Goal: Information Seeking & Learning: Check status

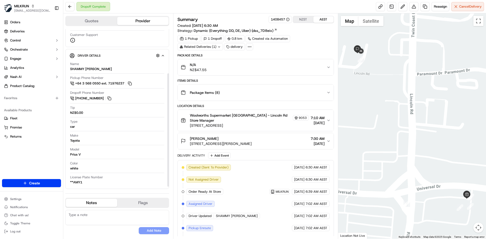
scroll to position [67, 0]
drag, startPoint x: 362, startPoint y: 63, endPoint x: 408, endPoint y: 125, distance: 77.4
click at [408, 125] on div at bounding box center [412, 126] width 148 height 226
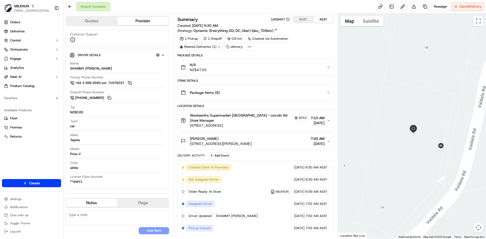
drag, startPoint x: 425, startPoint y: 141, endPoint x: 424, endPoint y: 137, distance: 3.9
click at [424, 137] on div at bounding box center [412, 126] width 148 height 226
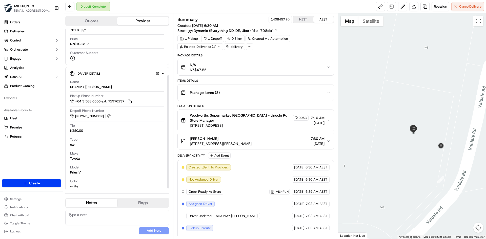
scroll to position [0, 0]
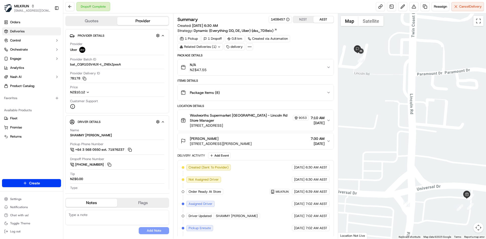
click at [34, 31] on link "Deliveries" at bounding box center [31, 31] width 59 height 8
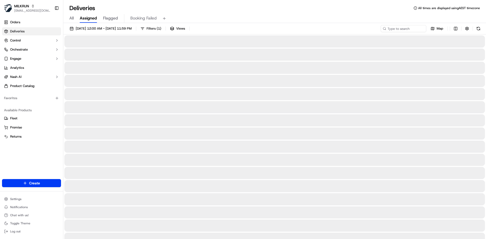
click at [76, 18] on div "All Assigned Flagged Booking Failed" at bounding box center [274, 18] width 423 height 9
click at [72, 19] on span "All" at bounding box center [71, 18] width 4 height 6
click at [408, 27] on input at bounding box center [396, 28] width 61 height 7
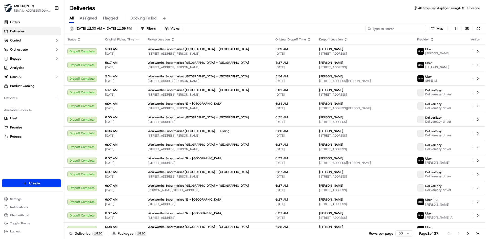
paste input "Chizzle L"
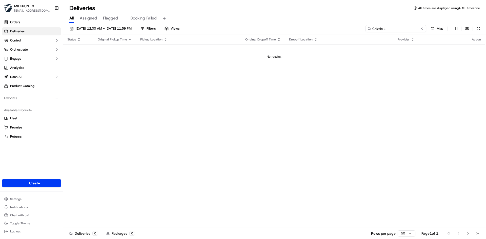
type input "Chizzle L"
click at [122, 30] on span "18/09/2025 12:00 AM - 18/09/2025 11:59 PM" at bounding box center [104, 28] width 56 height 5
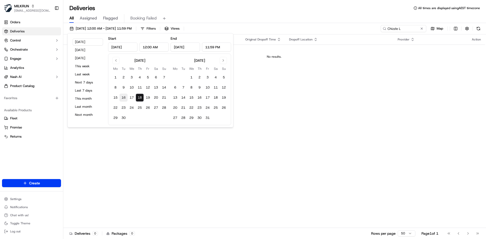
click at [122, 98] on button "16" at bounding box center [124, 98] width 8 height 8
type input "Sep 16, 2025"
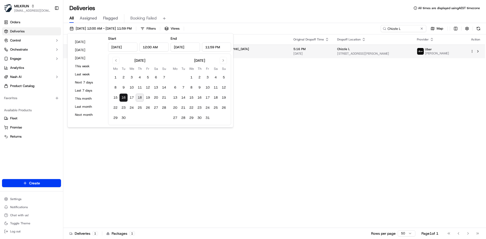
click at [293, 54] on span "[DATE]" at bounding box center [311, 54] width 36 height 4
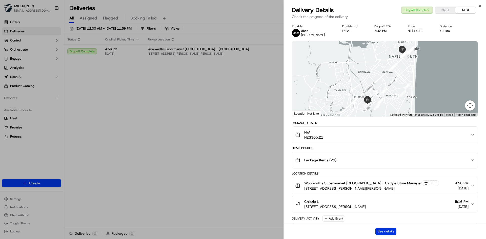
click at [388, 231] on button "See details" at bounding box center [386, 231] width 21 height 7
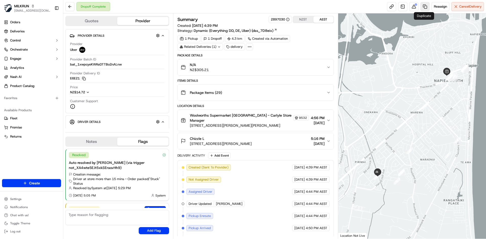
scroll to position [28, 0]
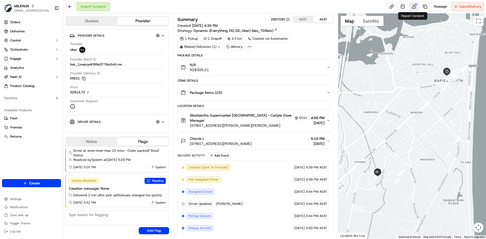
click at [416, 7] on button at bounding box center [413, 6] width 9 height 9
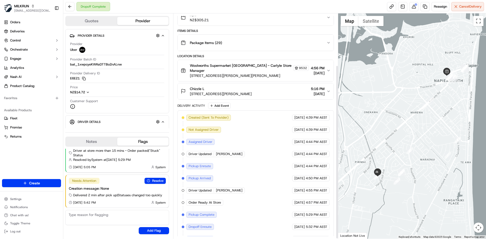
scroll to position [68, 0]
